Goal: Task Accomplishment & Management: Manage account settings

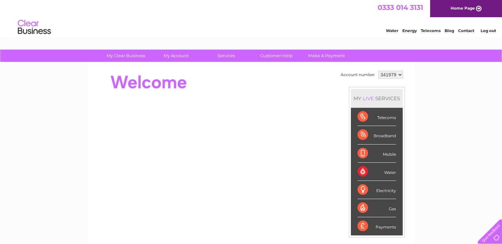
click at [400, 74] on select "341979 346931" at bounding box center [390, 75] width 25 height 8
select select "346931"
click at [378, 71] on select "341979 346931" at bounding box center [390, 75] width 25 height 8
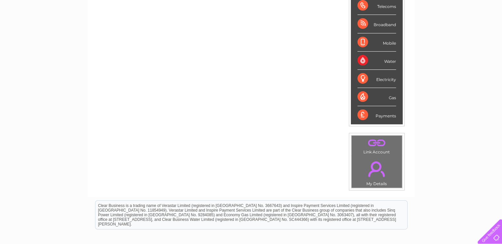
scroll to position [132, 0]
